Goal: Information Seeking & Learning: Learn about a topic

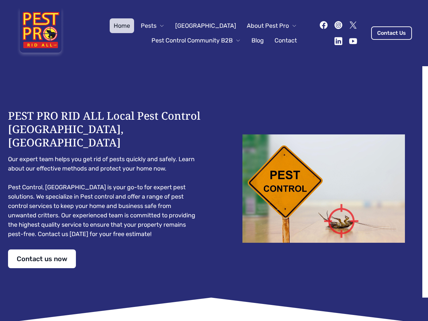
click at [214, 160] on div "PEST PRO RID ALL Local Pest Control [GEOGRAPHIC_DATA], [GEOGRAPHIC_DATA] Our ex…" at bounding box center [214, 188] width 412 height 159
click at [156, 26] on span "Pests" at bounding box center [149, 25] width 16 height 9
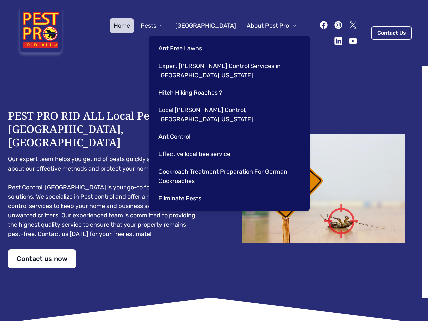
click at [265, 26] on span "About Pest Pro" at bounding box center [268, 25] width 42 height 9
click at [189, 40] on div "Ant Free Lawns Expert [PERSON_NAME] Control Services in [GEOGRAPHIC_DATA] [US_S…" at bounding box center [229, 123] width 160 height 175
